Goal: Information Seeking & Learning: Check status

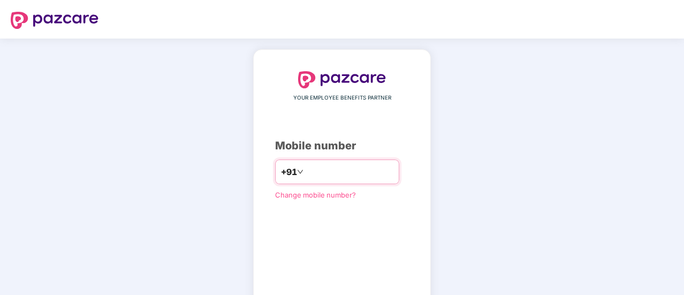
click at [362, 174] on input "**" at bounding box center [350, 171] width 88 height 17
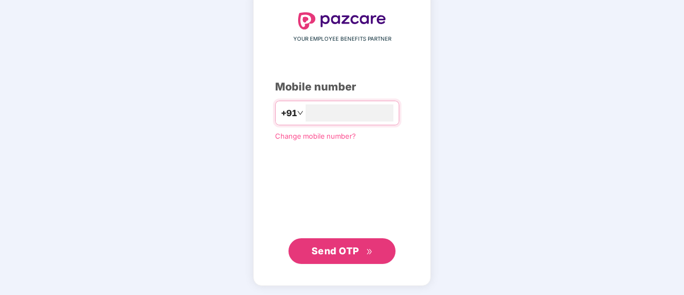
type input "**********"
click at [359, 251] on span "Send OTP" at bounding box center [342, 250] width 62 height 15
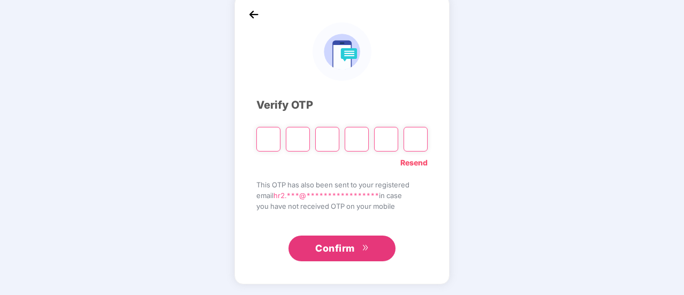
scroll to position [54, 0]
type input "*"
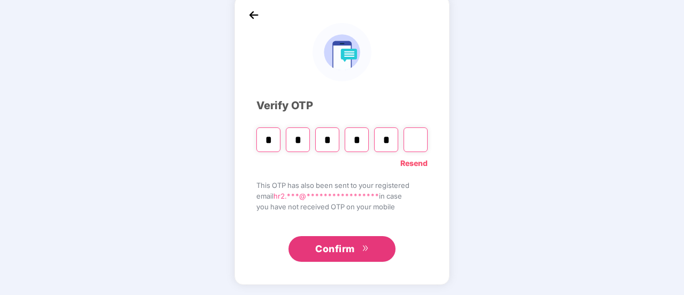
type input "*"
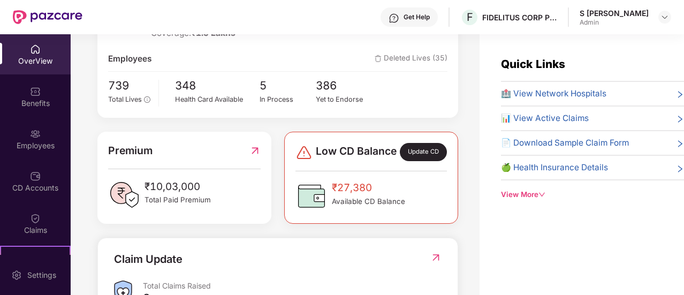
scroll to position [34, 0]
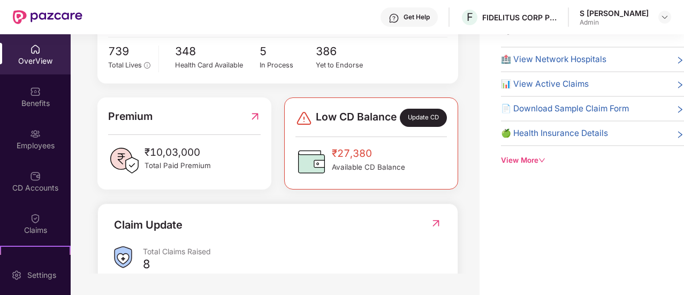
click at [425, 121] on div "Update CD" at bounding box center [423, 118] width 47 height 18
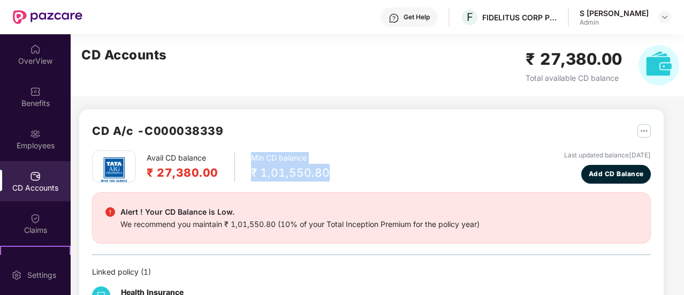
drag, startPoint x: 336, startPoint y: 169, endPoint x: 240, endPoint y: 180, distance: 96.4
click at [240, 180] on div "Avail CD balance ₹ 27,380.00 Min CD balance ₹ 1,01,550.80 Last updated balance …" at bounding box center [371, 166] width 559 height 33
click at [333, 179] on div "Avail CD balance ₹ 27,380.00 Min CD balance ₹ 1,01,550.80 Last updated balance …" at bounding box center [371, 166] width 559 height 33
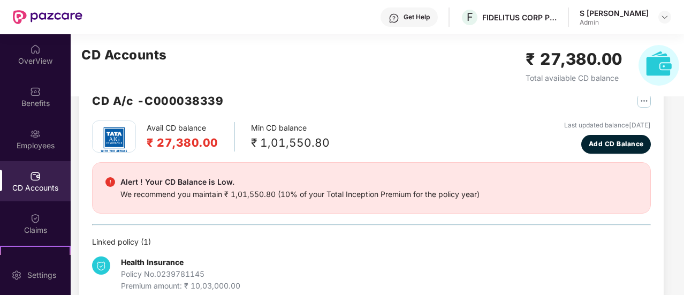
scroll to position [51, 0]
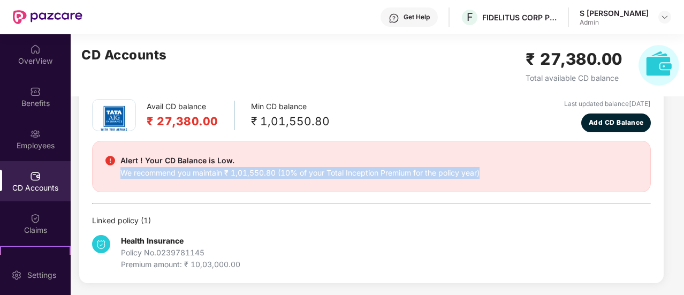
drag, startPoint x: 504, startPoint y: 173, endPoint x: 103, endPoint y: 191, distance: 400.7
click at [103, 191] on div "Alert ! Your CD Balance is Low. We recommend you maintain ₹ 1,01,550.80 (10% of…" at bounding box center [371, 166] width 559 height 51
click at [501, 174] on div "Alert ! Your CD Balance is Low. We recommend you maintain ₹ 1,01,550.80 (10% of…" at bounding box center [371, 166] width 532 height 25
drag, startPoint x: 501, startPoint y: 174, endPoint x: 281, endPoint y: 173, distance: 219.4
click at [281, 173] on div "Alert ! Your CD Balance is Low. We recommend you maintain ₹ 1,01,550.80 (10% of…" at bounding box center [371, 166] width 532 height 25
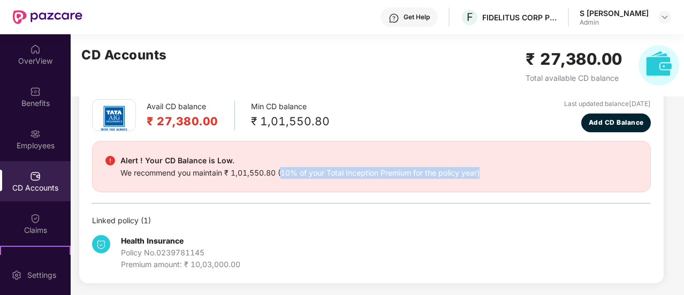
click at [497, 171] on div "Alert ! Your CD Balance is Low. We recommend you maintain ₹ 1,01,550.80 (10% of…" at bounding box center [371, 166] width 532 height 25
drag, startPoint x: 503, startPoint y: 173, endPoint x: 281, endPoint y: 174, distance: 221.5
click at [281, 174] on div "Alert ! Your CD Balance is Low. We recommend you maintain ₹ 1,01,550.80 (10% of…" at bounding box center [371, 166] width 532 height 25
click at [436, 174] on div "We recommend you maintain ₹ 1,01,550.80 (10% of your Total Inception Premium fo…" at bounding box center [299, 173] width 359 height 12
drag, startPoint x: 510, startPoint y: 172, endPoint x: 277, endPoint y: 183, distance: 233.6
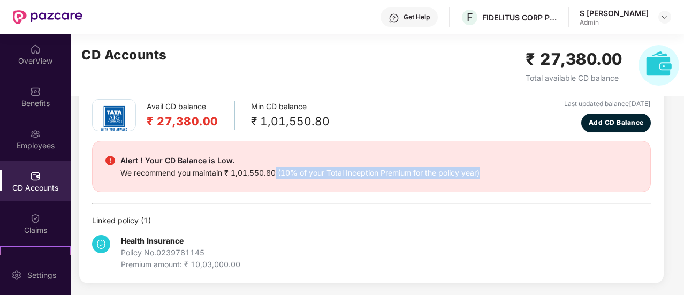
click at [277, 183] on div "Alert ! Your CD Balance is Low. We recommend you maintain ₹ 1,01,550.80 (10% of…" at bounding box center [371, 166] width 559 height 51
click at [398, 184] on div "Alert ! Your CD Balance is Low. We recommend you maintain ₹ 1,01,550.80 (10% of…" at bounding box center [371, 166] width 559 height 51
drag, startPoint x: 497, startPoint y: 173, endPoint x: 276, endPoint y: 172, distance: 220.5
click at [276, 172] on div "Alert ! Your CD Balance is Low. We recommend you maintain ₹ 1,01,550.80 (10% of…" at bounding box center [371, 166] width 532 height 25
click at [501, 174] on div "Alert ! Your CD Balance is Low. We recommend you maintain ₹ 1,01,550.80 (10% of…" at bounding box center [371, 166] width 532 height 25
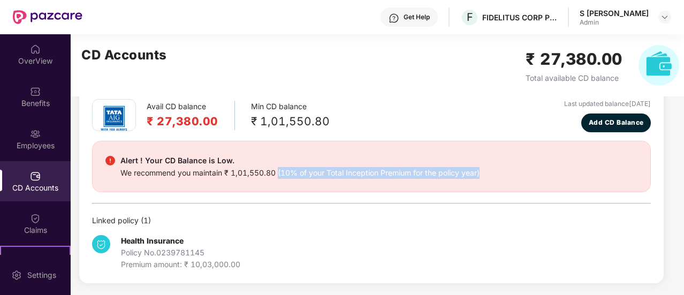
drag, startPoint x: 508, startPoint y: 169, endPoint x: 278, endPoint y: 185, distance: 230.6
click at [278, 185] on div "Alert ! Your CD Balance is Low. We recommend you maintain ₹ 1,01,550.80 (10% of…" at bounding box center [371, 166] width 559 height 51
click at [540, 162] on div "Alert ! Your CD Balance is Low. We recommend you maintain ₹ 1,01,550.80 (10% of…" at bounding box center [371, 166] width 532 height 25
drag, startPoint x: 492, startPoint y: 173, endPoint x: 281, endPoint y: 183, distance: 211.1
click at [281, 183] on div "Alert ! Your CD Balance is Low. We recommend you maintain ₹ 1,01,550.80 (10% of…" at bounding box center [371, 166] width 559 height 51
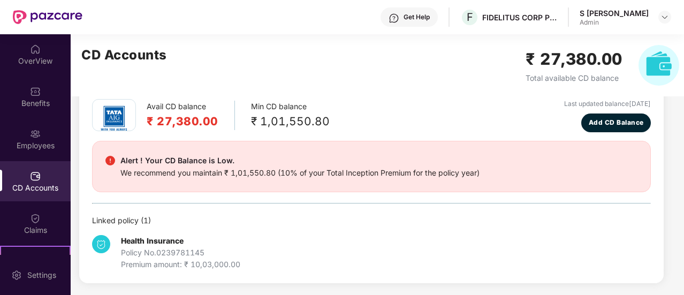
click at [456, 211] on div "Avail CD balance ₹ 27,380.00 Min CD balance ₹ 1,01,550.80 Last updated balance …" at bounding box center [371, 184] width 559 height 171
drag, startPoint x: 492, startPoint y: 171, endPoint x: 277, endPoint y: 179, distance: 215.3
click at [277, 179] on div "Alert ! Your CD Balance is Low. We recommend you maintain ₹ 1,01,550.80 (10% of…" at bounding box center [371, 166] width 559 height 51
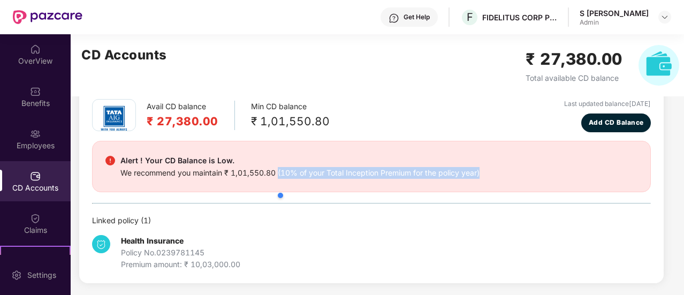
click at [340, 204] on div at bounding box center [327, 195] width 102 height 21
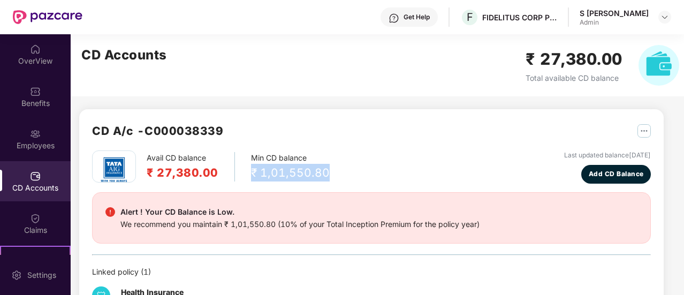
drag, startPoint x: 332, startPoint y: 176, endPoint x: 249, endPoint y: 171, distance: 82.5
click at [249, 171] on div "Avail CD balance ₹ 27,380.00 Min CD balance ₹ 1,01,550.80 Last updated balance …" at bounding box center [371, 166] width 559 height 33
click at [337, 177] on div at bounding box center [299, 187] width 102 height 21
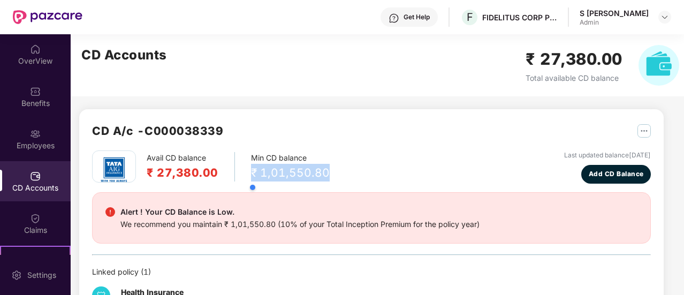
click at [337, 177] on div at bounding box center [299, 187] width 102 height 21
drag, startPoint x: 337, startPoint y: 177, endPoint x: 321, endPoint y: 173, distance: 15.8
click at [321, 173] on body "Get Help F FIDELITUS CORP PROPERTY SERVICES PRIVATE LIMITED S [PERSON_NAME] Adm…" at bounding box center [342, 147] width 684 height 295
click at [321, 173] on div "₹ 1,01,550.80" at bounding box center [290, 173] width 79 height 18
click at [326, 171] on div "Avail CD balance ₹ 27,380.00 Min CD balance ₹ 1,01,550.80 Last updated balance …" at bounding box center [371, 166] width 559 height 33
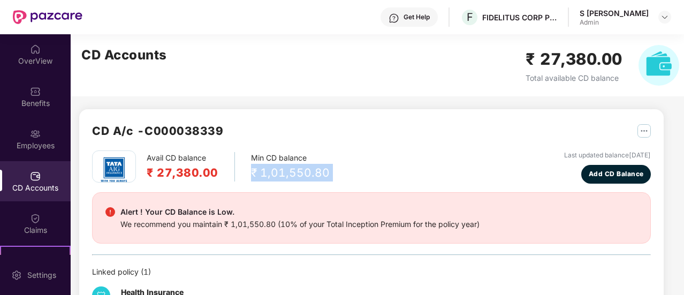
drag, startPoint x: 326, startPoint y: 171, endPoint x: 243, endPoint y: 173, distance: 83.0
click at [243, 173] on div "Avail CD balance ₹ 27,380.00 Min CD balance ₹ 1,01,550.80 Last updated balance …" at bounding box center [371, 166] width 559 height 33
click at [329, 174] on div "Avail CD balance ₹ 27,380.00 Min CD balance ₹ 1,01,550.80 Last updated balance …" at bounding box center [371, 166] width 559 height 33
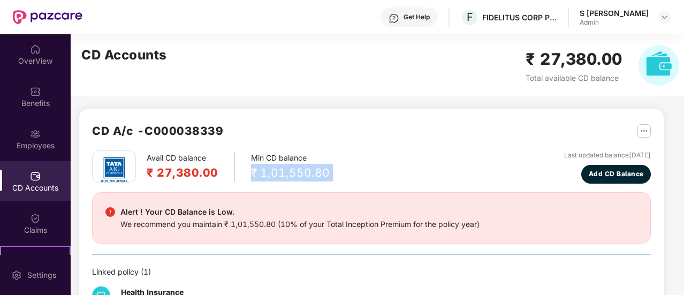
click at [329, 174] on div "Avail CD balance ₹ 27,380.00 Min CD balance ₹ 1,01,550.80 Last updated balance …" at bounding box center [371, 166] width 559 height 33
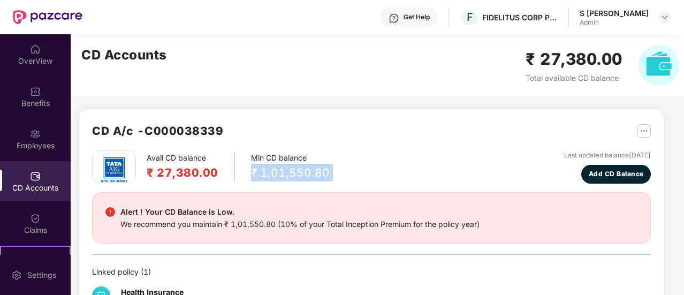
click at [329, 174] on div "Avail CD balance ₹ 27,380.00 Min CD balance ₹ 1,01,550.80 Last updated balance …" at bounding box center [371, 166] width 559 height 33
click at [333, 173] on div "Avail CD balance ₹ 27,380.00 Min CD balance ₹ 1,01,550.80 Last updated balance …" at bounding box center [371, 166] width 559 height 33
click at [325, 172] on div "Avail CD balance ₹ 27,380.00 Min CD balance ₹ 1,01,550.80 Last updated balance …" at bounding box center [371, 166] width 559 height 33
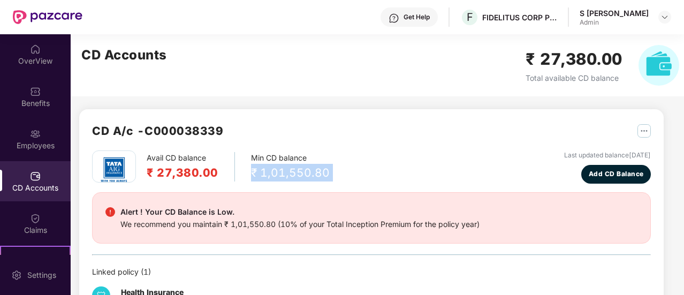
click at [325, 172] on div "Avail CD balance ₹ 27,380.00 Min CD balance ₹ 1,01,550.80 Last updated balance …" at bounding box center [371, 166] width 559 height 33
click at [317, 172] on div "₹ 1,01,550.80" at bounding box center [290, 173] width 79 height 18
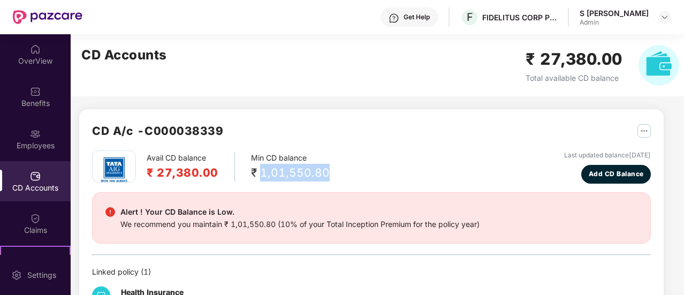
click at [317, 172] on div "₹ 1,01,550.80" at bounding box center [290, 173] width 79 height 18
click at [332, 177] on div "Avail CD balance ₹ 27,380.00 Min CD balance ₹ 1,01,550.80 Last updated balance …" at bounding box center [371, 166] width 559 height 33
drag, startPoint x: 326, startPoint y: 171, endPoint x: 244, endPoint y: 178, distance: 82.2
click at [244, 178] on div "Avail CD balance ₹ 27,380.00 Min CD balance ₹ 1,01,550.80 Last updated balance …" at bounding box center [371, 166] width 559 height 33
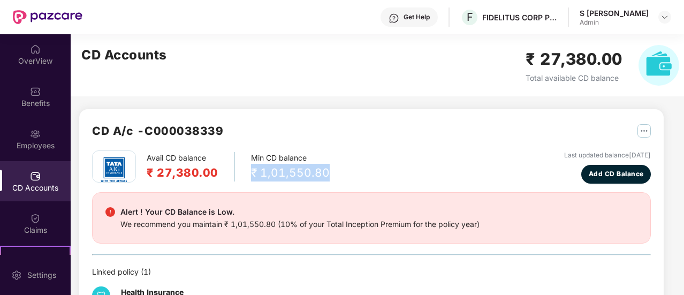
click at [326, 176] on div "Avail CD balance ₹ 27,380.00 Min CD balance ₹ 1,01,550.80 Last updated balance …" at bounding box center [371, 166] width 559 height 33
click at [272, 170] on div "₹ 1,01,550.80" at bounding box center [290, 173] width 79 height 18
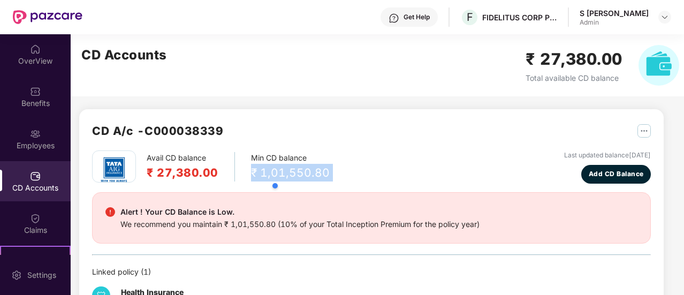
click at [272, 170] on div "₹ 1,01,550.80" at bounding box center [290, 173] width 79 height 18
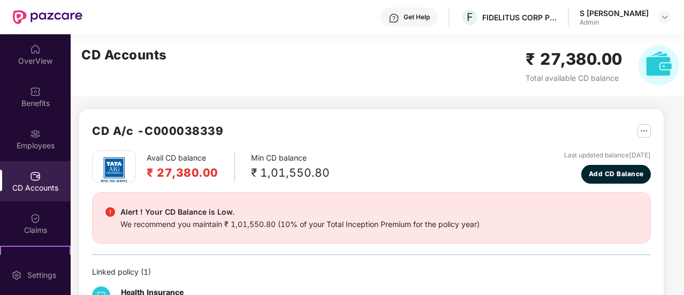
click at [339, 171] on div "Avail CD balance ₹ 27,380.00 Min CD balance ₹ 1,01,550.80 Last updated balance …" at bounding box center [371, 166] width 559 height 33
drag, startPoint x: 339, startPoint y: 171, endPoint x: 252, endPoint y: 173, distance: 87.2
click at [252, 173] on div "Avail CD balance ₹ 27,380.00 Min CD balance ₹ 1,01,550.80 Last updated balance …" at bounding box center [371, 166] width 559 height 33
click at [345, 171] on div "Avail CD balance ₹ 27,380.00 Min CD balance ₹ 1,01,550.80 Last updated balance …" at bounding box center [371, 166] width 559 height 33
click at [333, 176] on div "Avail CD balance ₹ 27,380.00 Min CD balance ₹ 1,01,550.80 Last updated balance …" at bounding box center [371, 166] width 559 height 33
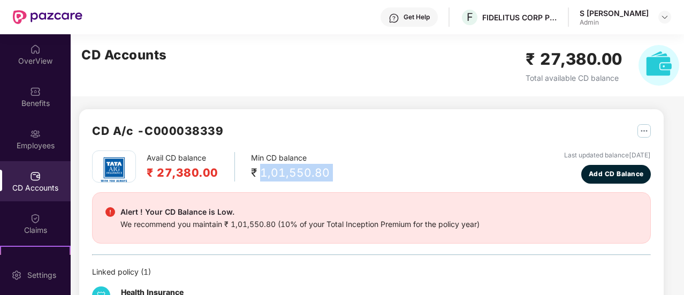
drag, startPoint x: 333, startPoint y: 176, endPoint x: 260, endPoint y: 179, distance: 73.4
click at [260, 179] on div "Avail CD balance ₹ 27,380.00 Min CD balance ₹ 1,01,550.80 Last updated balance …" at bounding box center [371, 166] width 559 height 33
click at [293, 173] on div "₹ 1,01,550.80" at bounding box center [290, 173] width 79 height 18
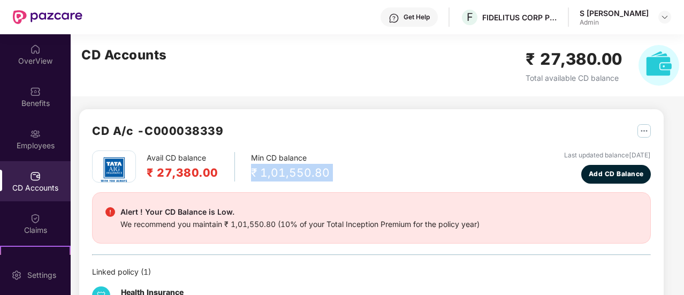
click at [293, 173] on div "₹ 1,01,550.80" at bounding box center [290, 173] width 79 height 18
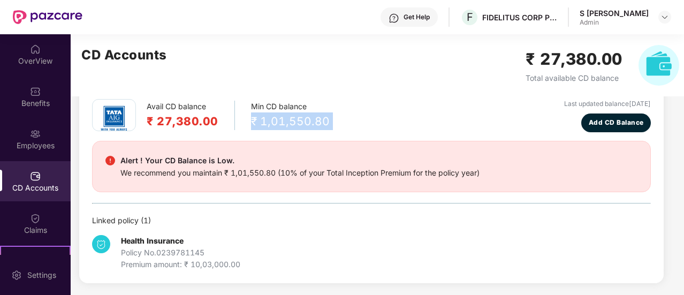
click at [331, 119] on div "Avail CD balance ₹ 27,380.00 Min CD balance ₹ 1,01,550.80 Last updated balance …" at bounding box center [371, 115] width 559 height 33
drag, startPoint x: 331, startPoint y: 119, endPoint x: 243, endPoint y: 125, distance: 87.9
click at [243, 125] on div "Avail CD balance ₹ 27,380.00 Min CD balance ₹ 1,01,550.80 Last updated balance …" at bounding box center [371, 115] width 559 height 33
click at [341, 125] on div "Avail CD balance ₹ 27,380.00 Min CD balance ₹ 1,01,550.80 Last updated balance …" at bounding box center [371, 115] width 559 height 33
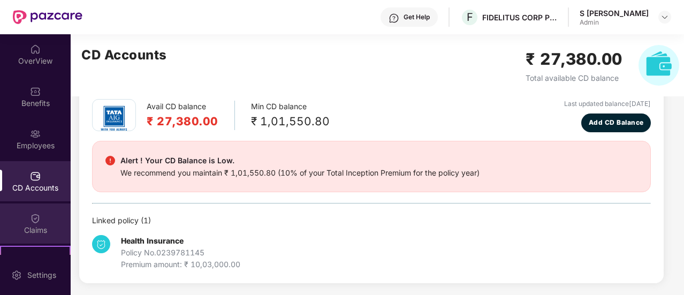
click at [16, 236] on div "Claims" at bounding box center [35, 223] width 71 height 40
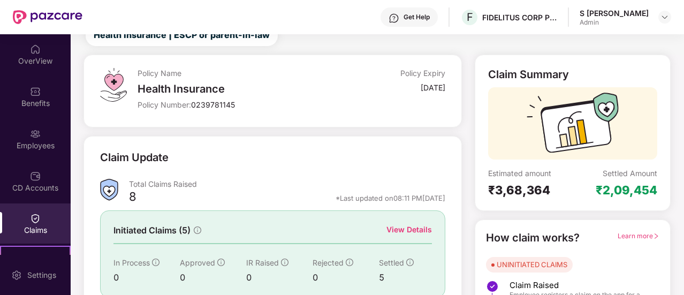
scroll to position [123, 0]
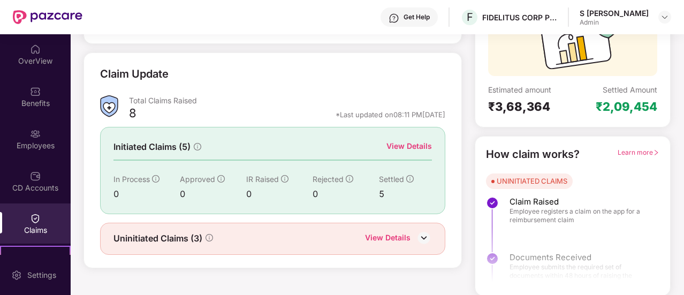
click at [425, 235] on img at bounding box center [424, 238] width 16 height 16
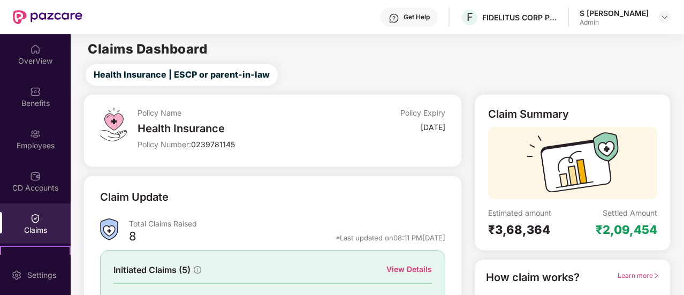
scroll to position [140, 0]
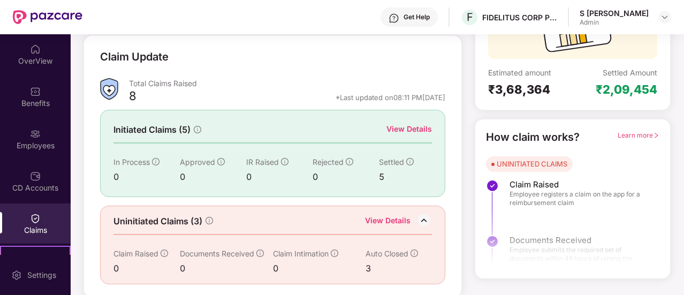
click at [586, 241] on div at bounding box center [572, 234] width 195 height 80
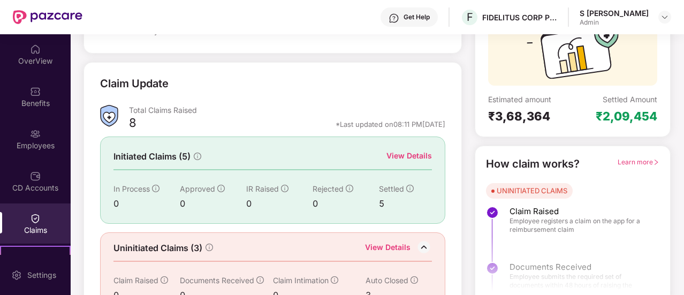
scroll to position [115, 0]
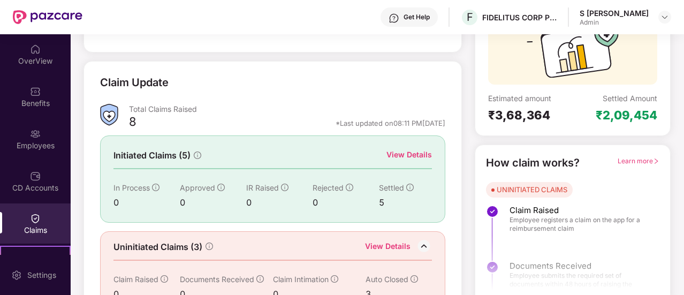
click at [413, 150] on div "View Details" at bounding box center [408, 155] width 45 height 12
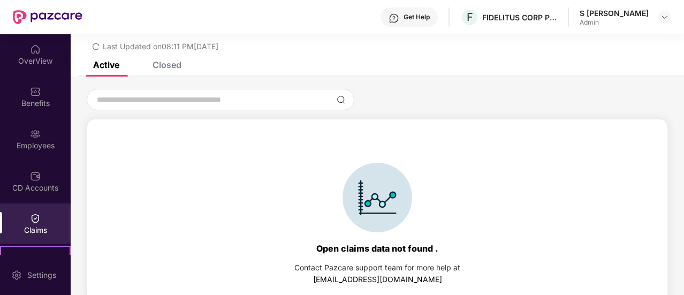
scroll to position [46, 0]
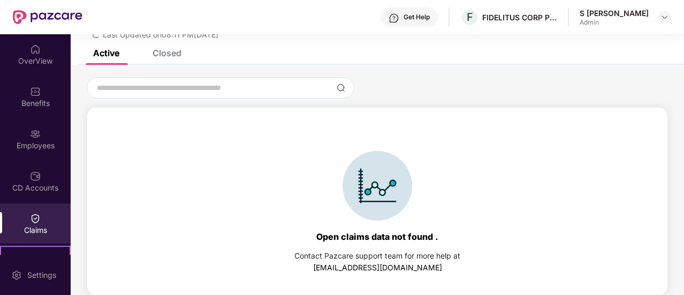
click at [170, 59] on div "Closed" at bounding box center [158, 53] width 45 height 24
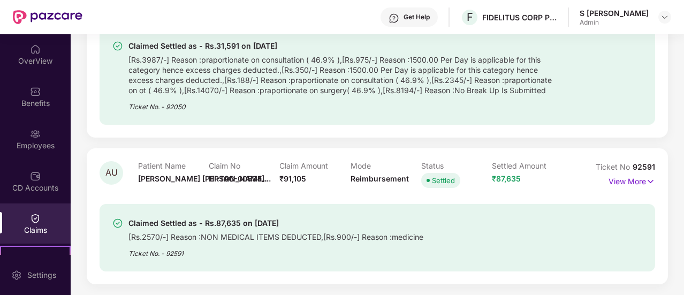
scroll to position [0, 0]
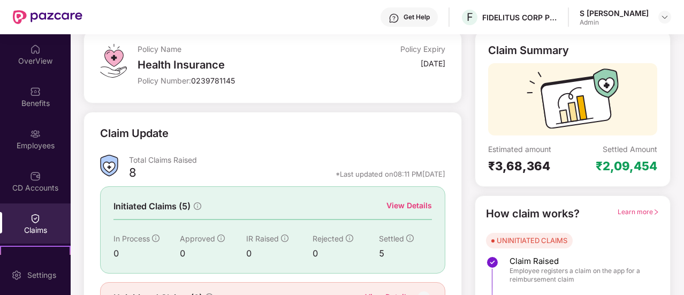
scroll to position [71, 0]
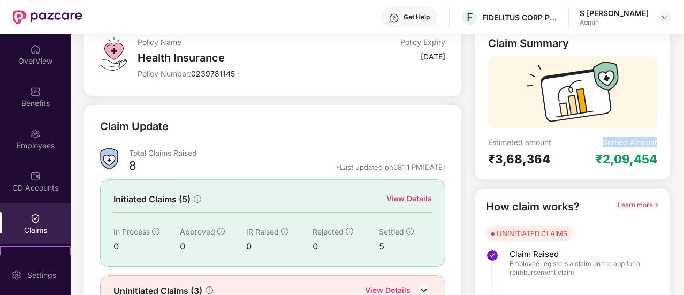
drag, startPoint x: 598, startPoint y: 139, endPoint x: 661, endPoint y: 141, distance: 62.6
click at [661, 141] on div "Claim Summary Estimated amount ₹3,68,364 Settled Amount ₹2,09,454" at bounding box center [573, 102] width 196 height 156
click at [590, 142] on div "Settled Amount ₹2,09,454" at bounding box center [615, 151] width 85 height 29
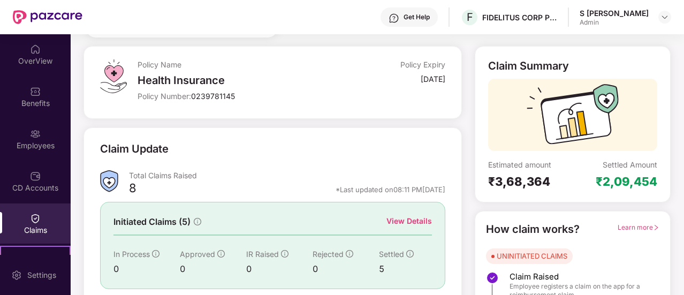
scroll to position [48, 0]
click at [523, 174] on div "₹3,68,364" at bounding box center [530, 181] width 85 height 15
drag, startPoint x: 607, startPoint y: 163, endPoint x: 680, endPoint y: 166, distance: 72.8
click at [680, 166] on div "Policy Name Health Insurance Policy Number: 0239781145 Policy Expiry [DATE] Cla…" at bounding box center [377, 209] width 626 height 325
click at [632, 166] on div "Settled Amount" at bounding box center [630, 165] width 55 height 10
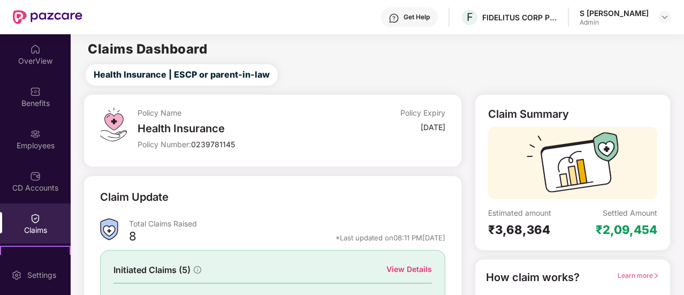
scroll to position [123, 0]
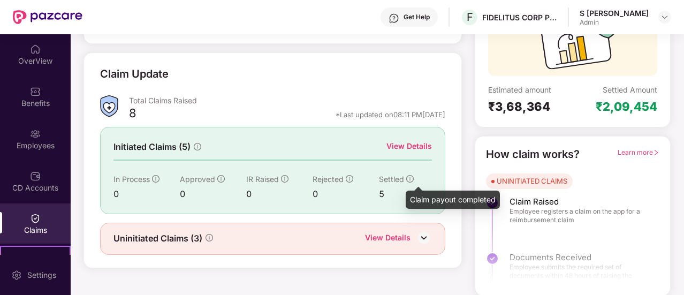
click at [407, 175] on icon "info-circle" at bounding box center [409, 178] width 7 height 7
click at [408, 175] on icon "info-circle" at bounding box center [409, 178] width 7 height 7
click at [409, 178] on icon "info-circle" at bounding box center [409, 178] width 7 height 7
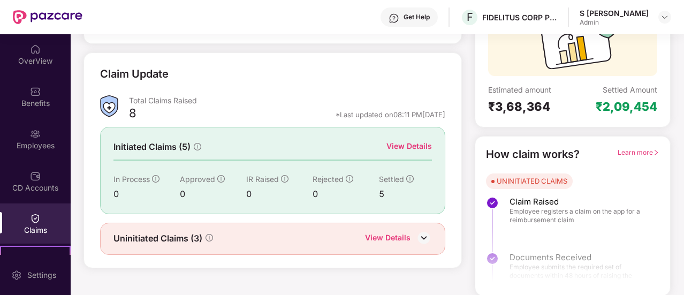
click at [420, 233] on img at bounding box center [424, 238] width 16 height 16
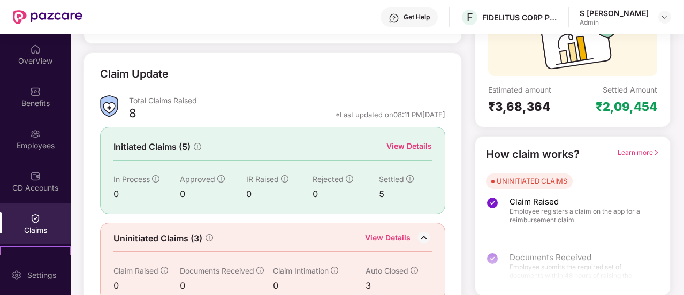
scroll to position [140, 0]
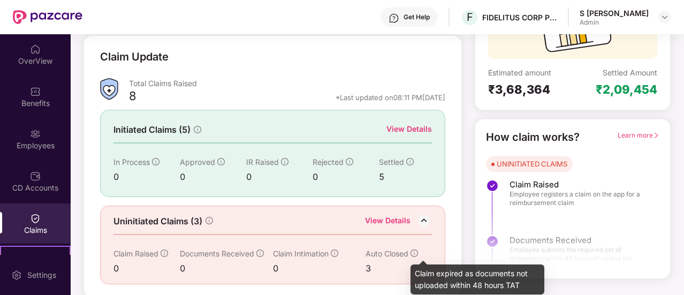
click at [415, 252] on icon "info-circle" at bounding box center [413, 252] width 7 height 7
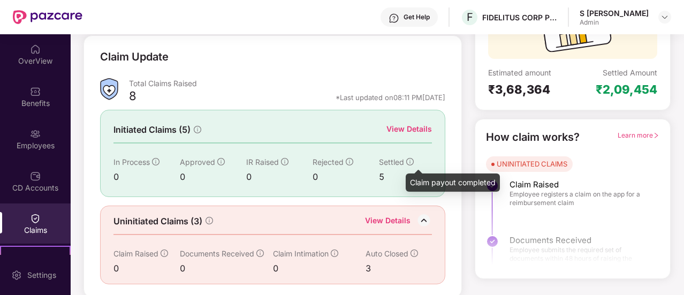
click at [411, 162] on icon "info-circle" at bounding box center [409, 161] width 7 height 7
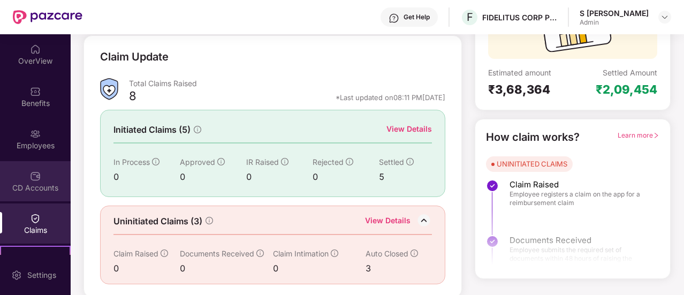
click at [66, 170] on div "CD Accounts" at bounding box center [35, 181] width 71 height 40
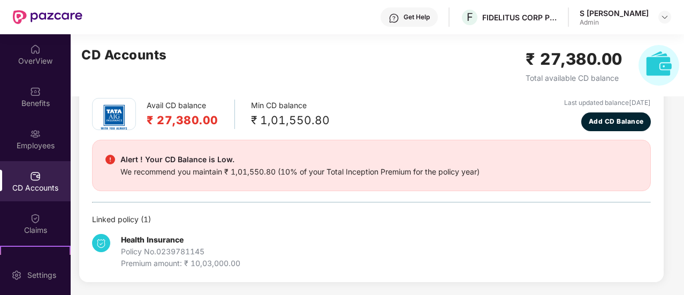
scroll to position [51, 0]
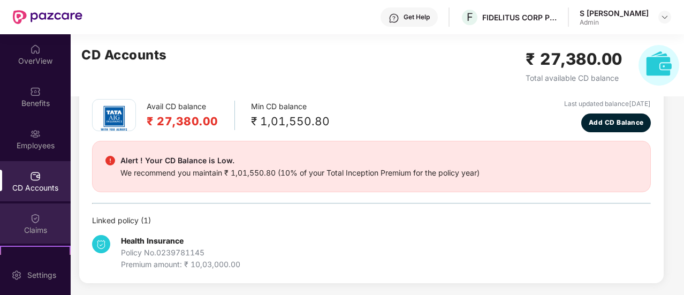
click at [27, 218] on div "Claims" at bounding box center [35, 223] width 71 height 40
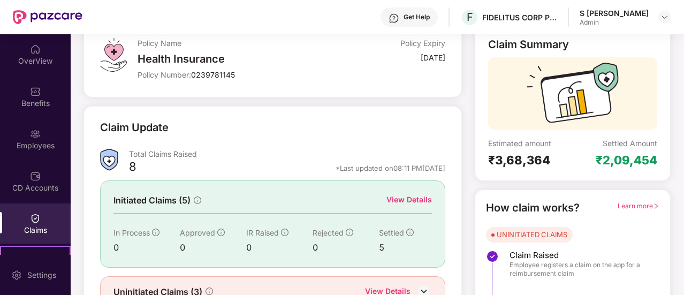
scroll to position [123, 0]
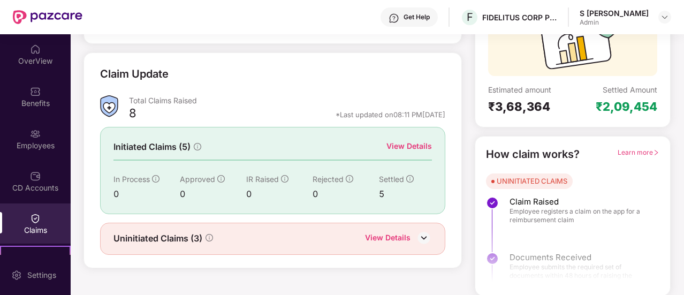
click at [417, 234] on img at bounding box center [424, 238] width 16 height 16
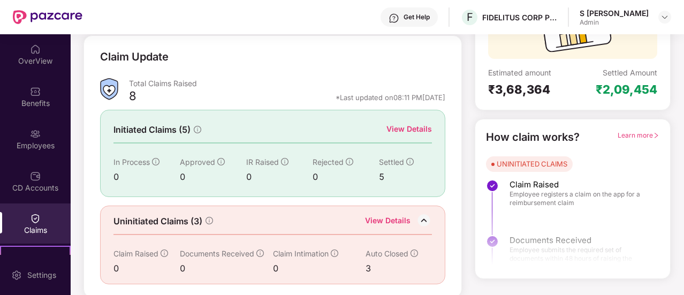
click at [392, 215] on div "View Details" at bounding box center [387, 222] width 45 height 14
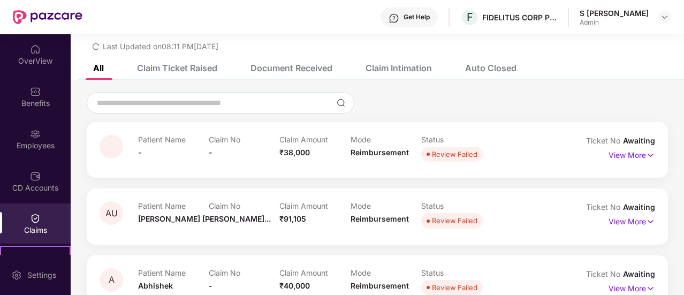
scroll to position [61, 0]
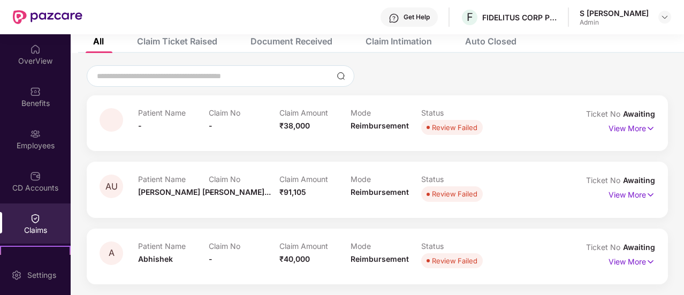
click at [94, 42] on div "All" at bounding box center [98, 41] width 11 height 11
click at [486, 40] on div "Auto Closed" at bounding box center [490, 41] width 51 height 11
click at [34, 220] on img at bounding box center [35, 218] width 11 height 11
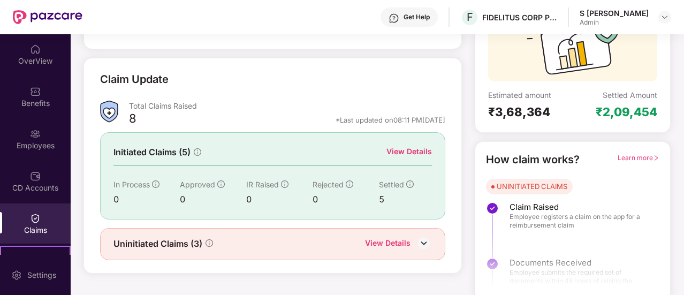
scroll to position [117, 0]
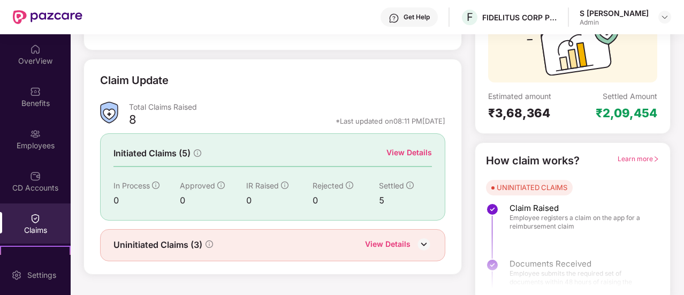
click at [409, 151] on div "View Details" at bounding box center [408, 153] width 45 height 12
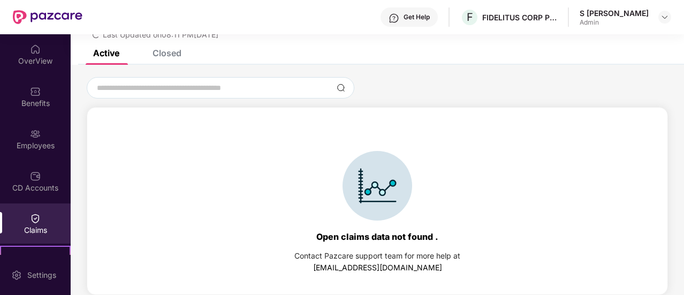
scroll to position [46, 0]
click at [185, 52] on div "Active Closed" at bounding box center [377, 57] width 613 height 15
click at [174, 54] on div "Closed" at bounding box center [167, 53] width 29 height 11
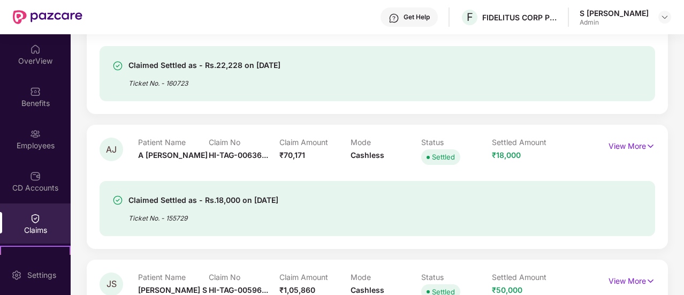
scroll to position [0, 0]
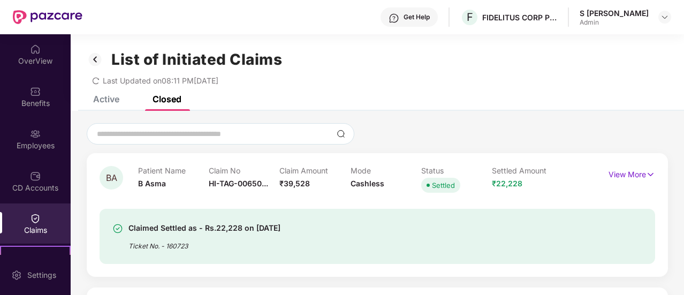
click at [91, 64] on img at bounding box center [95, 59] width 17 height 18
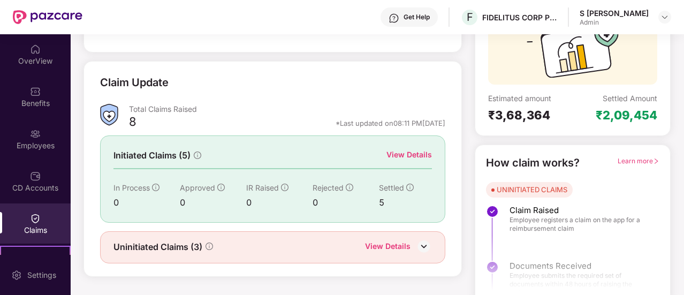
scroll to position [123, 0]
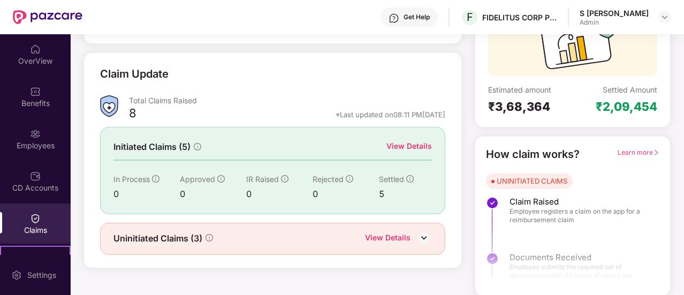
click at [395, 238] on div "View Details" at bounding box center [387, 239] width 45 height 14
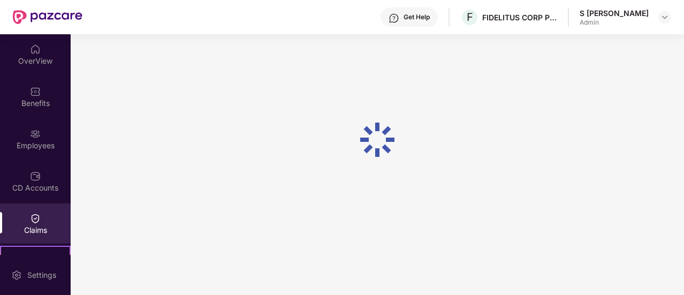
scroll to position [61, 0]
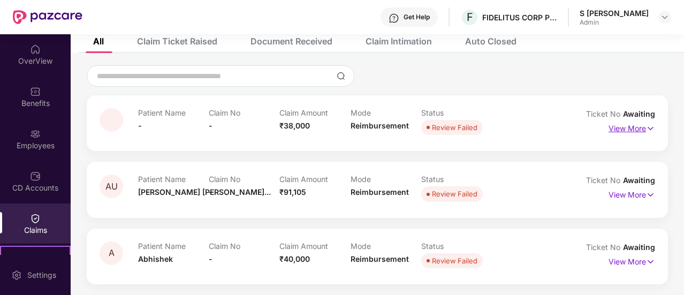
click at [627, 130] on p "View More" at bounding box center [631, 127] width 47 height 14
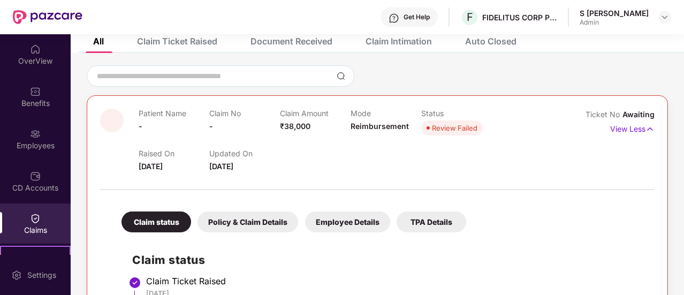
drag, startPoint x: 424, startPoint y: 197, endPoint x: 418, endPoint y: 167, distance: 30.4
click at [418, 167] on div "Patient Name - Claim No - Claim Amount ₹38,000 Mode Reimbursement Status Review…" at bounding box center [377, 232] width 554 height 246
drag, startPoint x: 419, startPoint y: 184, endPoint x: 417, endPoint y: 167, distance: 16.7
click at [417, 167] on body "Get Help F FIDELITUS CORP PROPERTY SERVICES PRIVATE LIMITED S [PERSON_NAME] Adm…" at bounding box center [342, 147] width 684 height 295
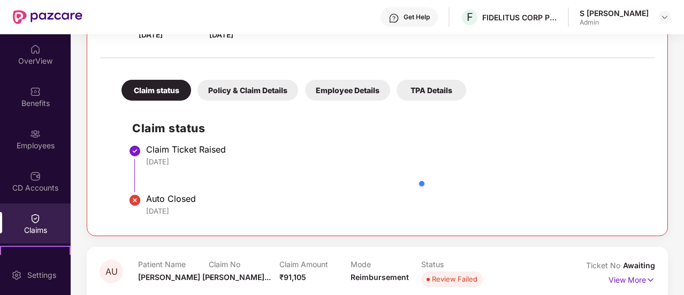
scroll to position [195, 0]
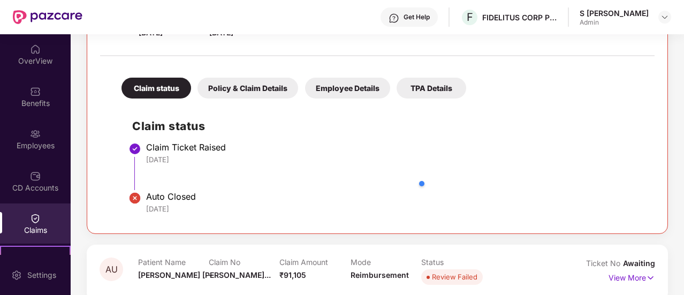
click at [379, 190] on li "Claim Ticket Raised [DATE]" at bounding box center [388, 170] width 512 height 49
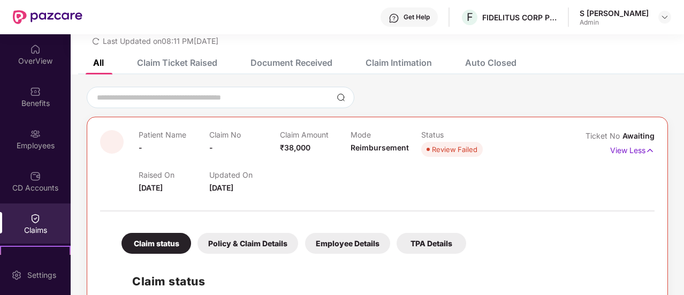
scroll to position [0, 0]
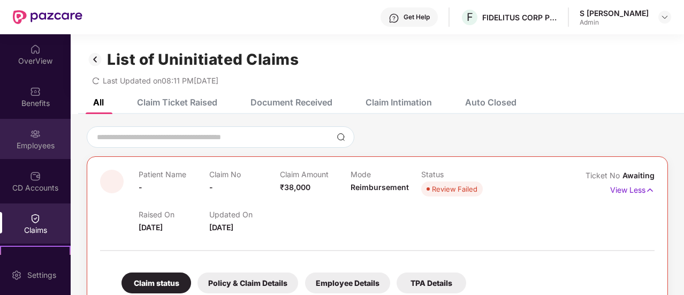
click at [51, 139] on div "Employees" at bounding box center [35, 139] width 71 height 40
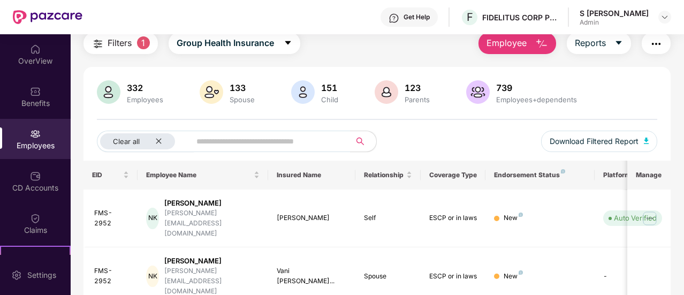
scroll to position [27, 0]
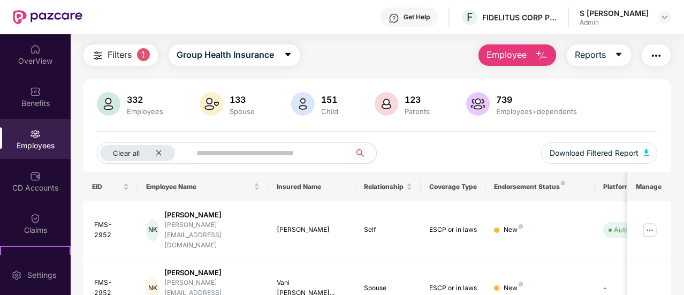
click at [543, 59] on img "button" at bounding box center [541, 55] width 13 height 13
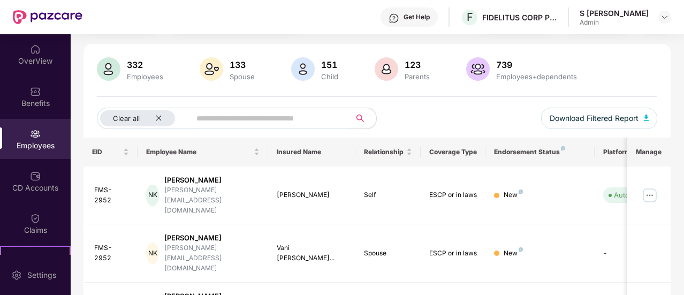
scroll to position [84, 0]
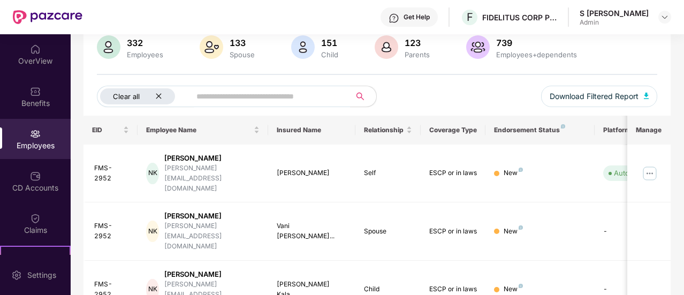
click at [160, 97] on icon "close" at bounding box center [158, 96] width 7 height 7
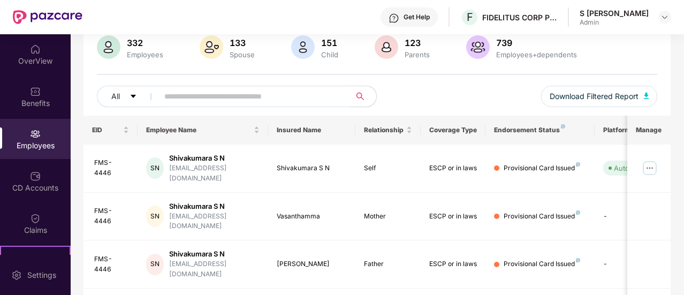
click at [166, 81] on div "332 Employees 133 Spouse 151 Child [DEMOGRAPHIC_DATA] Parents 739 Employees+dep…" at bounding box center [376, 75] width 587 height 80
click at [134, 94] on icon "caret-down" at bounding box center [132, 96] width 7 height 7
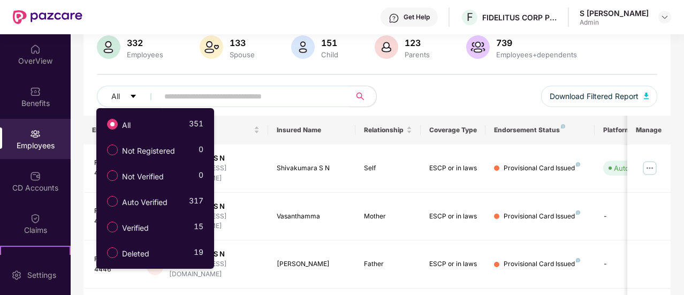
click at [88, 72] on div "332 Employees 133 Spouse 151 Child [DEMOGRAPHIC_DATA] Parents 739 Employees+dep…" at bounding box center [376, 75] width 587 height 80
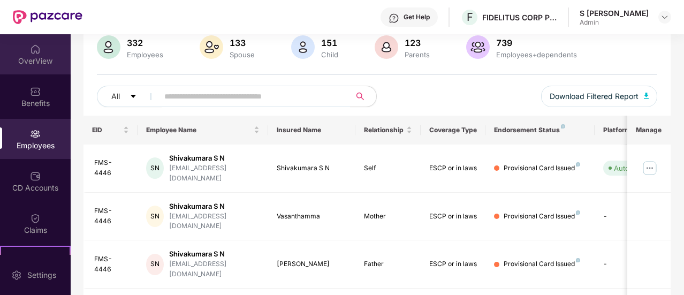
click at [33, 52] on img at bounding box center [35, 49] width 11 height 11
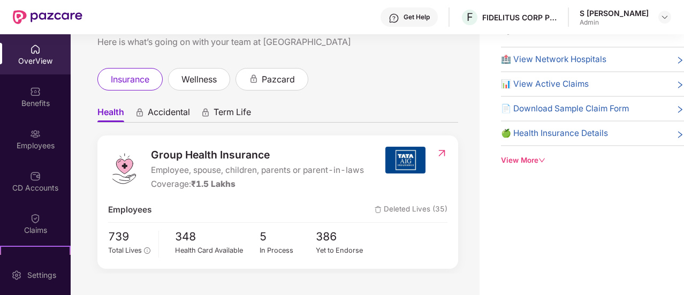
scroll to position [33, 0]
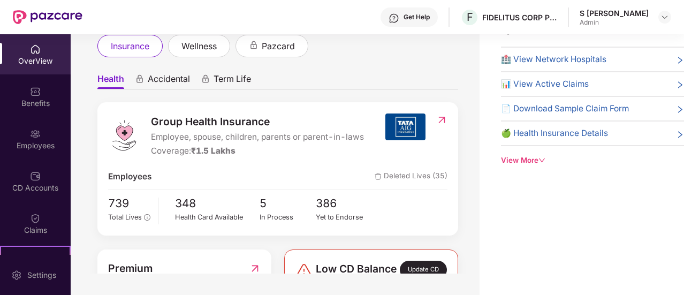
click at [225, 85] on span "Term Life" at bounding box center [232, 81] width 37 height 16
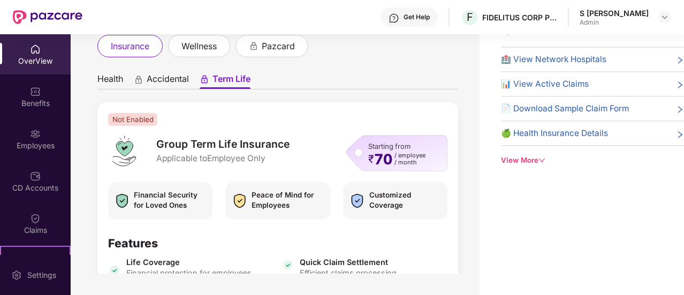
click at [170, 80] on span "Accidental" at bounding box center [168, 81] width 42 height 16
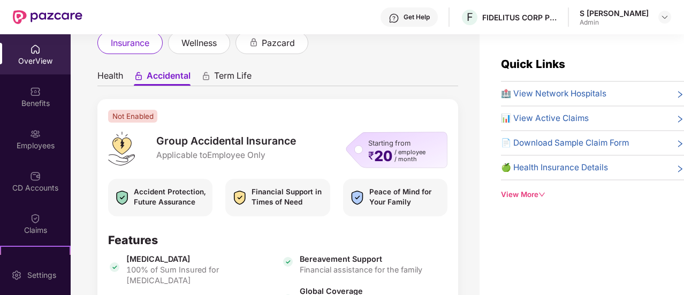
scroll to position [67, 0]
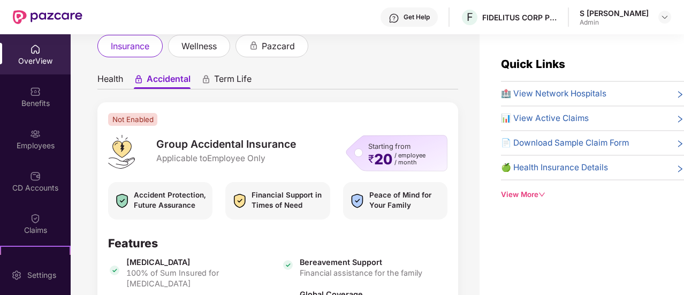
click at [222, 77] on span "Term Life" at bounding box center [232, 81] width 37 height 16
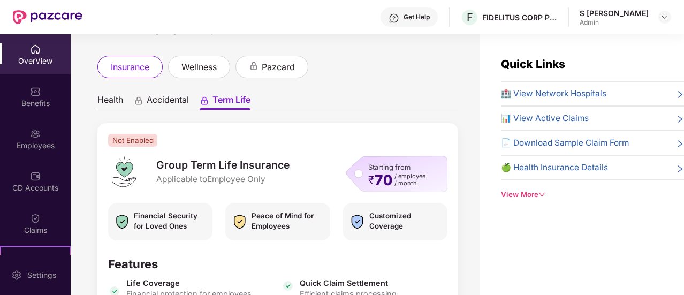
scroll to position [46, 0]
click at [116, 98] on span "Health" at bounding box center [110, 103] width 26 height 16
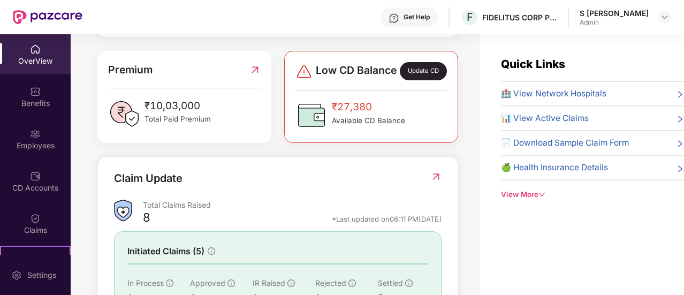
scroll to position [266, 0]
click at [255, 77] on img at bounding box center [254, 69] width 11 height 16
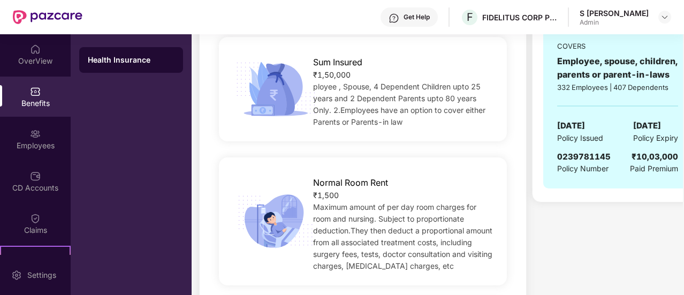
scroll to position [220, 0]
